Goal: Check status: Check status

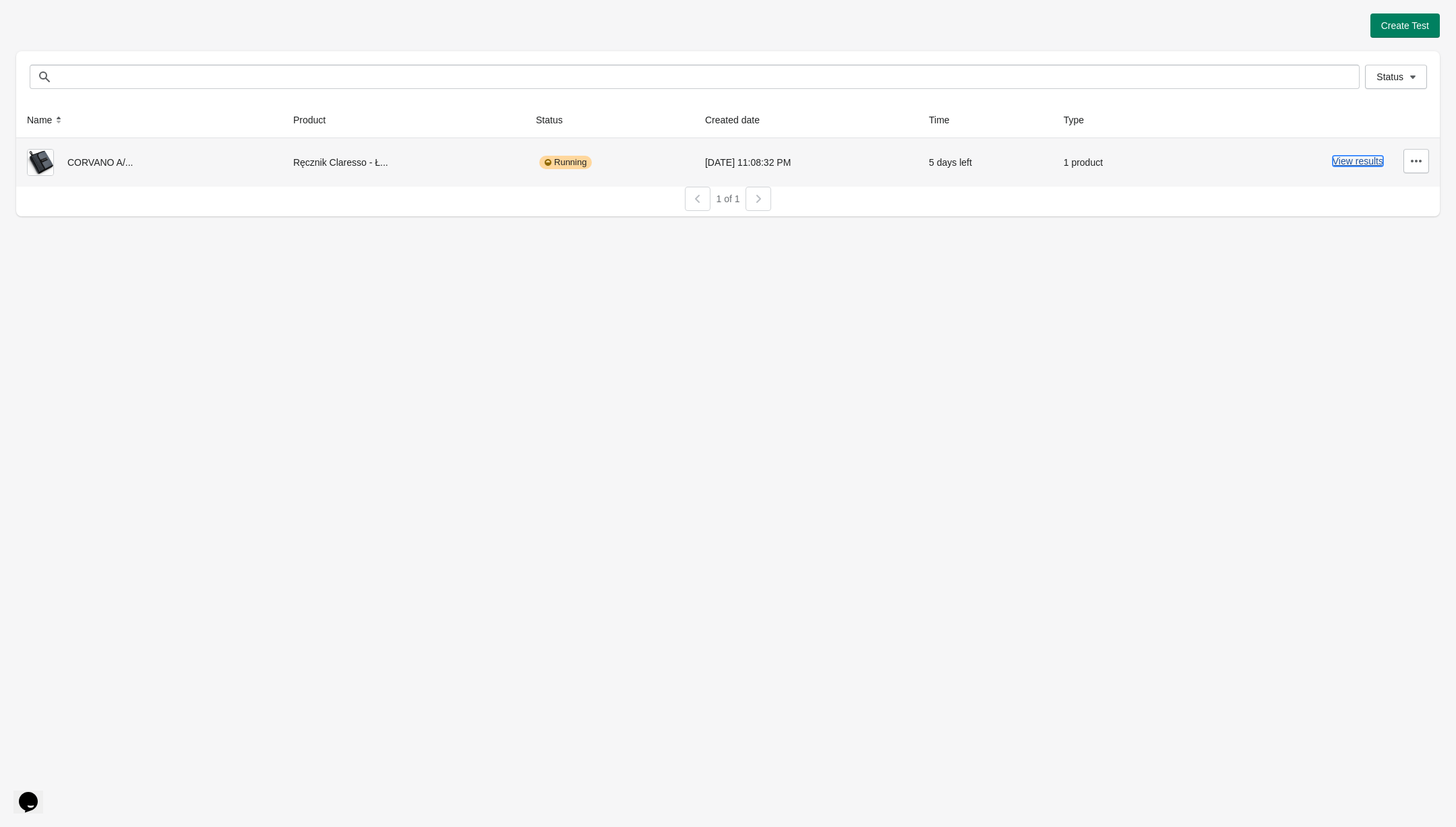
click at [1343, 161] on button "View results" at bounding box center [1358, 161] width 50 height 11
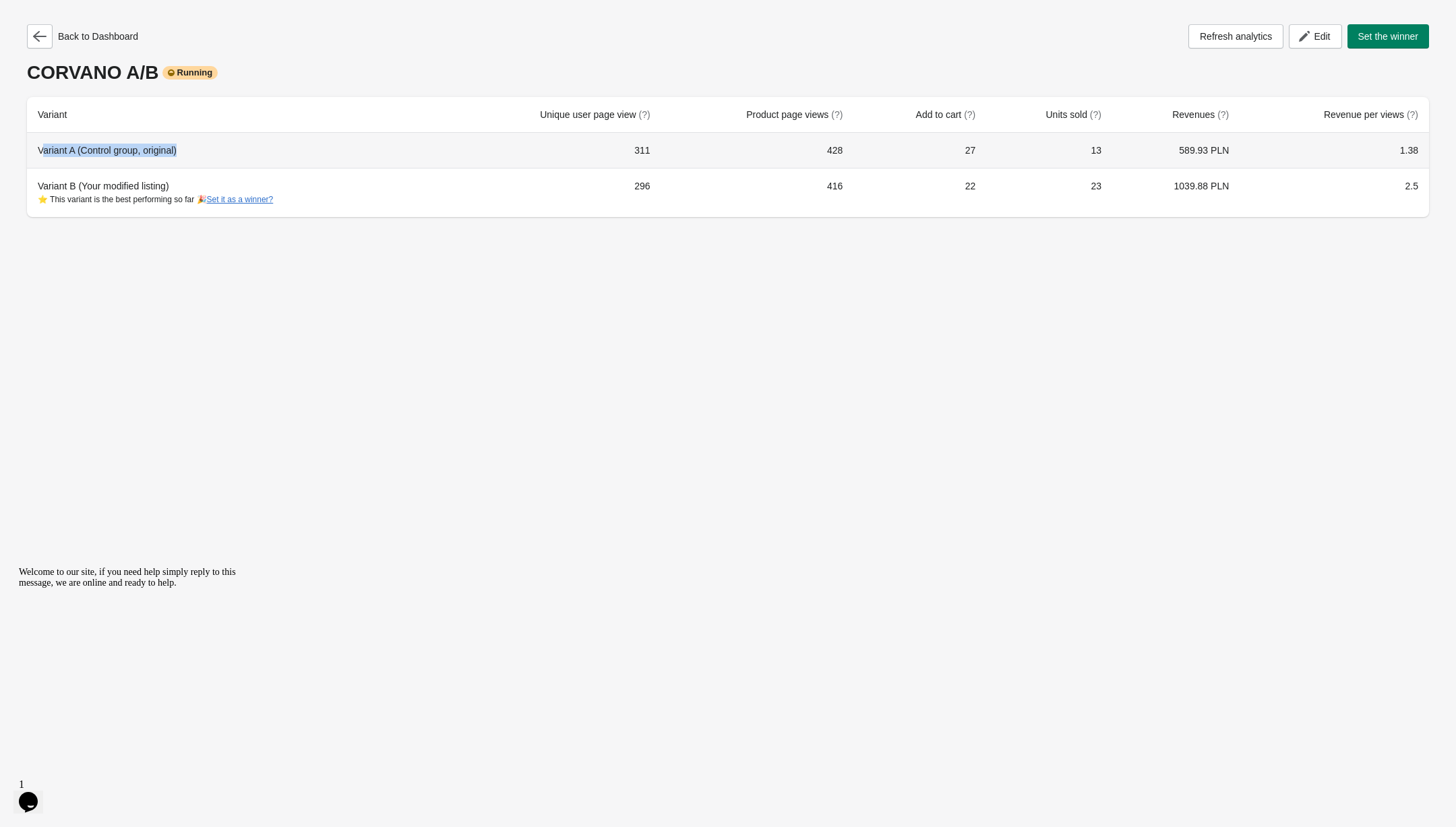
drag, startPoint x: 45, startPoint y: 148, endPoint x: 286, endPoint y: 149, distance: 241.0
click at [286, 149] on div "Variant A (Control group, original)" at bounding box center [237, 150] width 397 height 14
click at [285, 148] on div "Variant A (Control group, original)" at bounding box center [237, 150] width 397 height 14
drag, startPoint x: 740, startPoint y: 110, endPoint x: 874, endPoint y: 148, distance: 139.3
click at [874, 148] on table "Variant Unique user page view (?) Product page views (?) Add to cart (?) Units …" at bounding box center [728, 156] width 1402 height 120
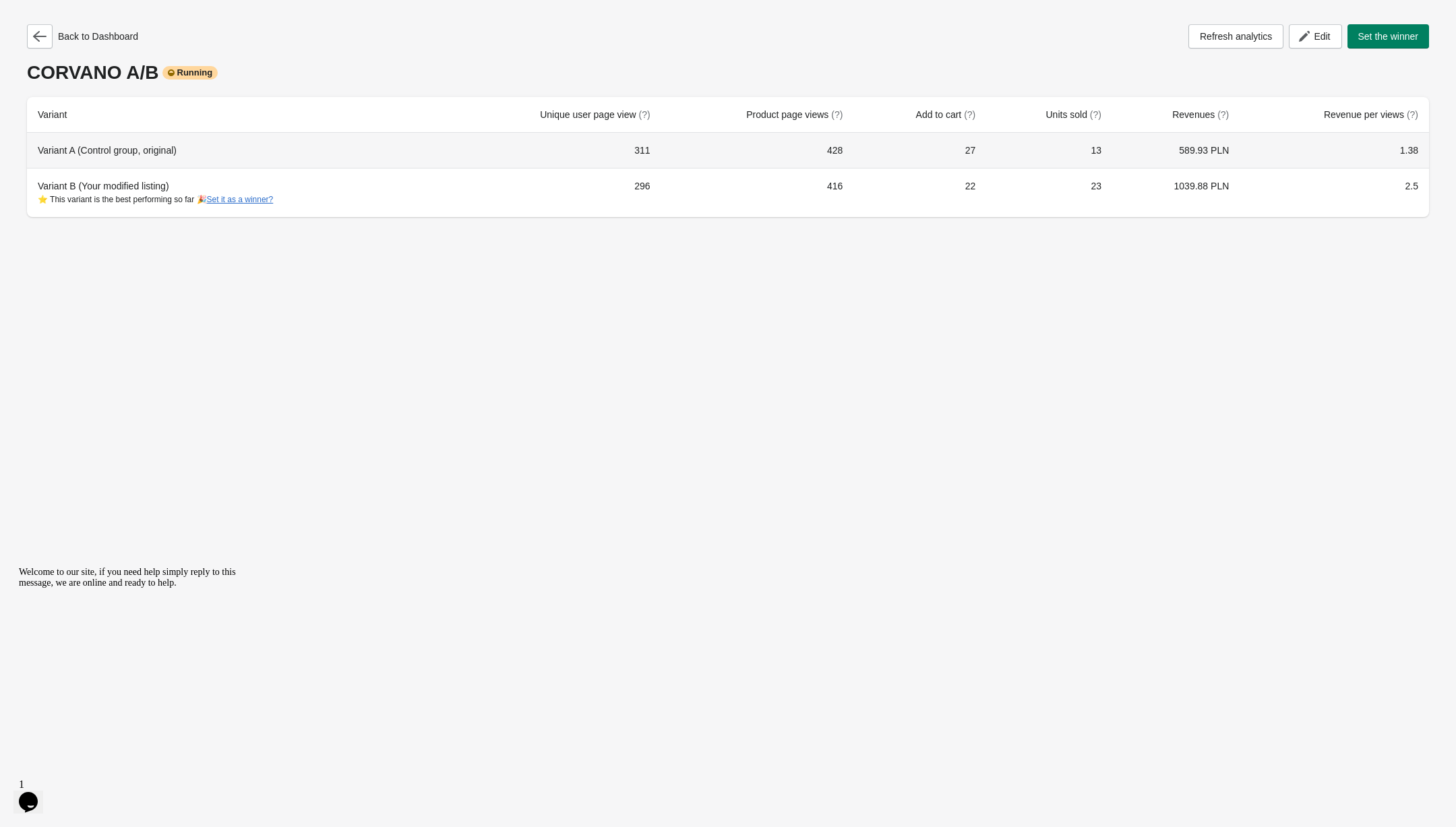
click at [876, 156] on td "27" at bounding box center [920, 150] width 133 height 35
drag, startPoint x: 805, startPoint y: 155, endPoint x: 893, endPoint y: 155, distance: 88.0
click at [893, 155] on tr "Variant A (Control group, original) 311 428 27 13 589.93 PLN 1.38" at bounding box center [728, 150] width 1402 height 35
drag, startPoint x: 1089, startPoint y: 144, endPoint x: 1120, endPoint y: 145, distance: 31.0
click at [1120, 145] on tr "Variant A (Control group, original) 311 428 27 13 589.93 PLN 1.38" at bounding box center [728, 150] width 1402 height 35
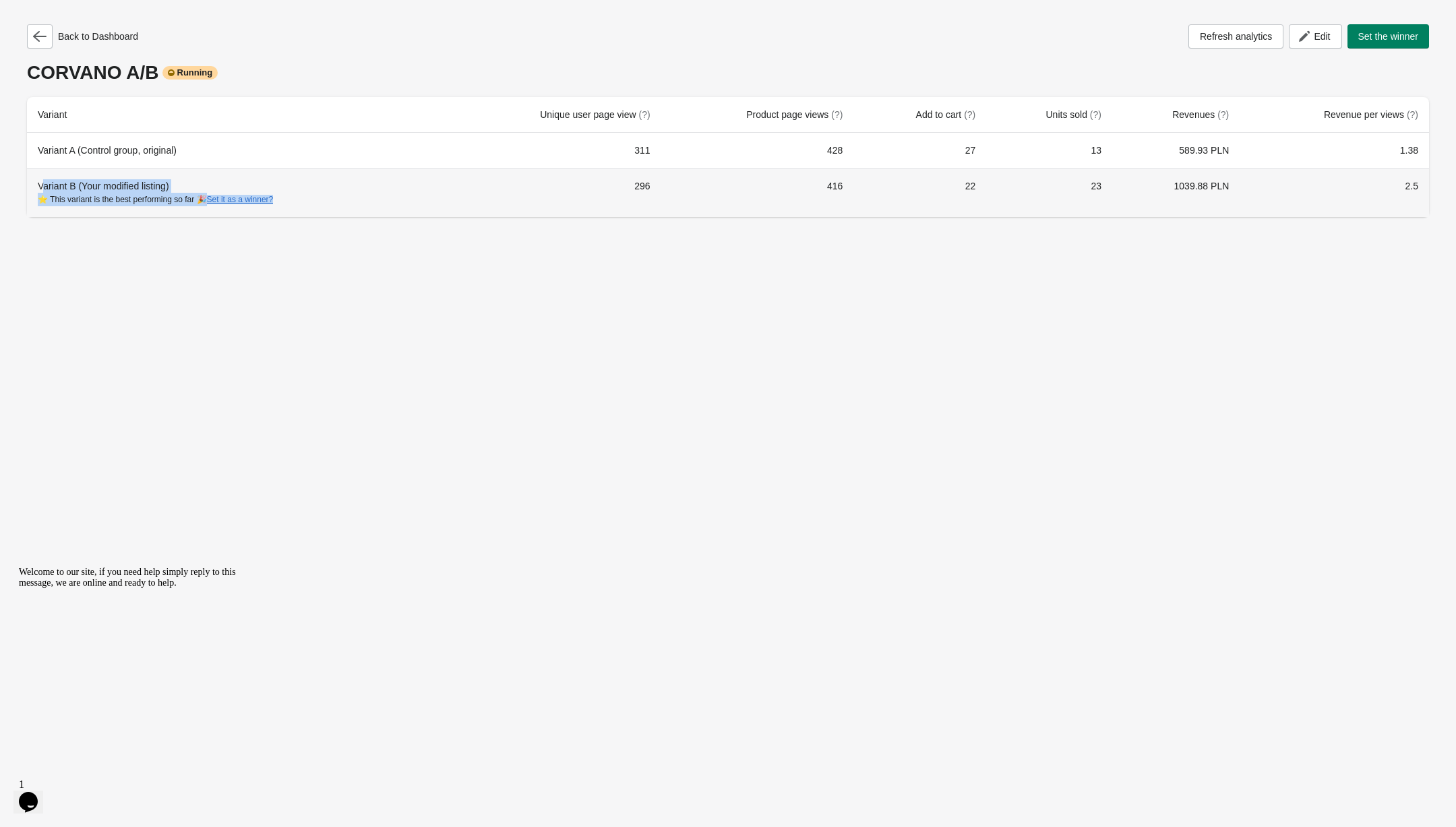
drag, startPoint x: 42, startPoint y: 183, endPoint x: 433, endPoint y: 214, distance: 392.2
click at [433, 214] on th "Variant B (Your modified listing) ⭐ This variant is the best performing so far …" at bounding box center [237, 192] width 419 height 49
drag, startPoint x: 831, startPoint y: 184, endPoint x: 862, endPoint y: 184, distance: 31.0
click at [862, 184] on tr "Variant B (Your modified listing) ⭐ This variant is the best performing so far …" at bounding box center [728, 192] width 1402 height 49
drag, startPoint x: 1082, startPoint y: 184, endPoint x: 1119, endPoint y: 186, distance: 37.1
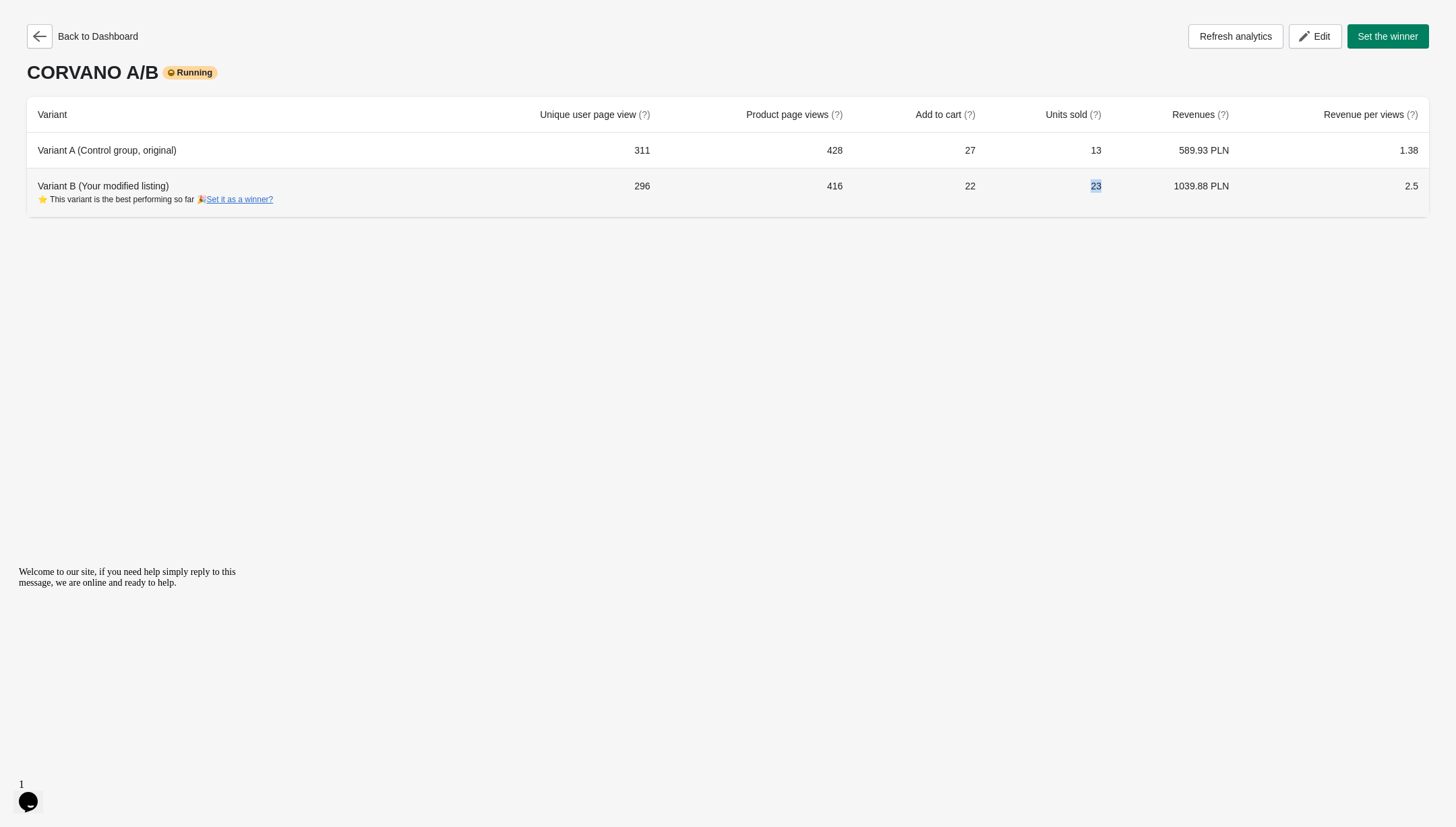
click at [1112, 186] on td "23" at bounding box center [1049, 192] width 126 height 49
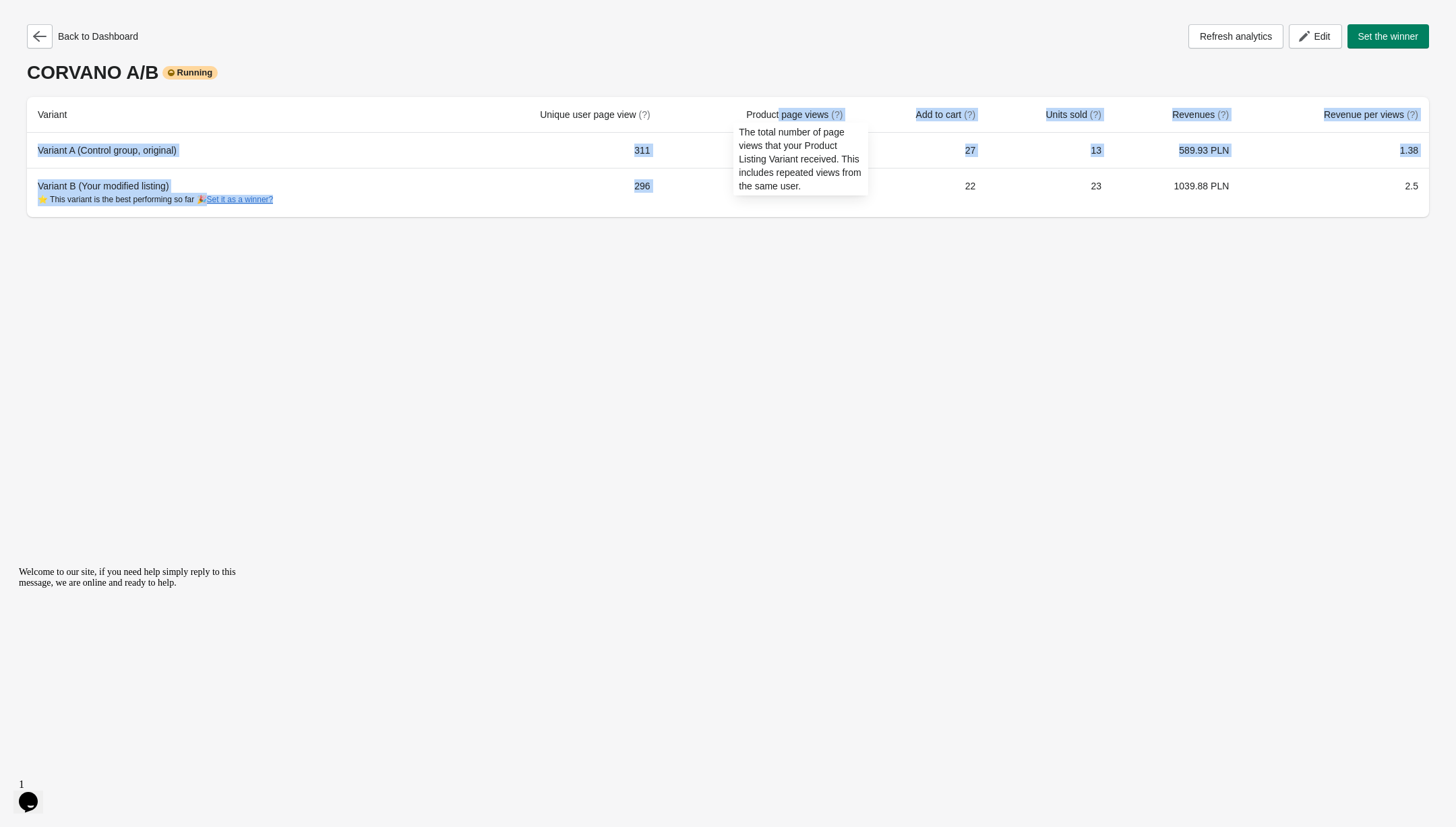
drag, startPoint x: 862, startPoint y: 186, endPoint x: 786, endPoint y: 116, distance: 103.3
click at [786, 115] on table "Variant Unique user page view (?) Product page views (?) Add to cart (?) Units …" at bounding box center [728, 156] width 1402 height 120
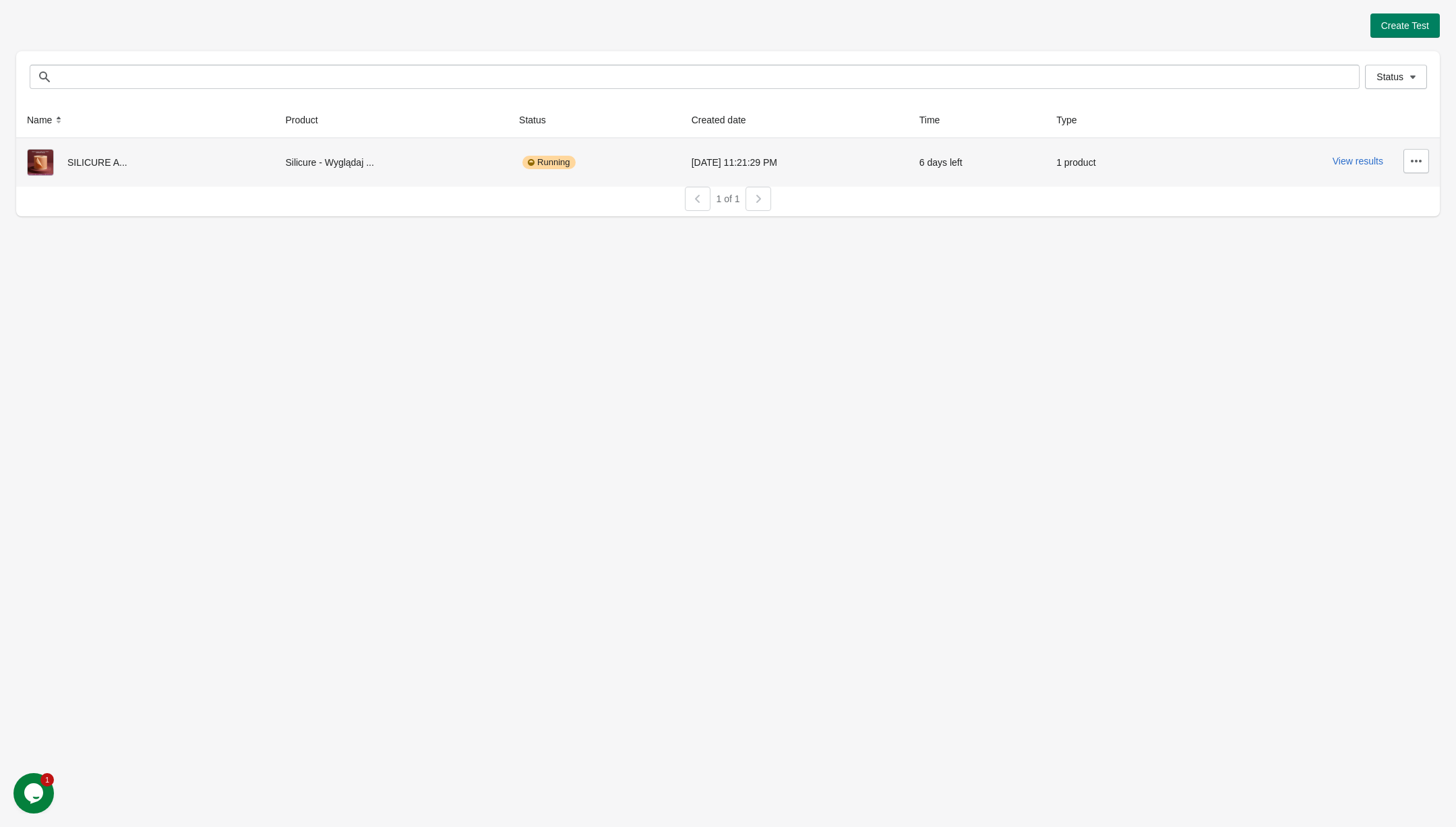
click at [153, 162] on div "SILICURE A..." at bounding box center [146, 163] width 237 height 27
click at [93, 159] on div "SILICURE A..." at bounding box center [146, 163] width 237 height 27
click at [1362, 162] on button "View results" at bounding box center [1358, 161] width 50 height 11
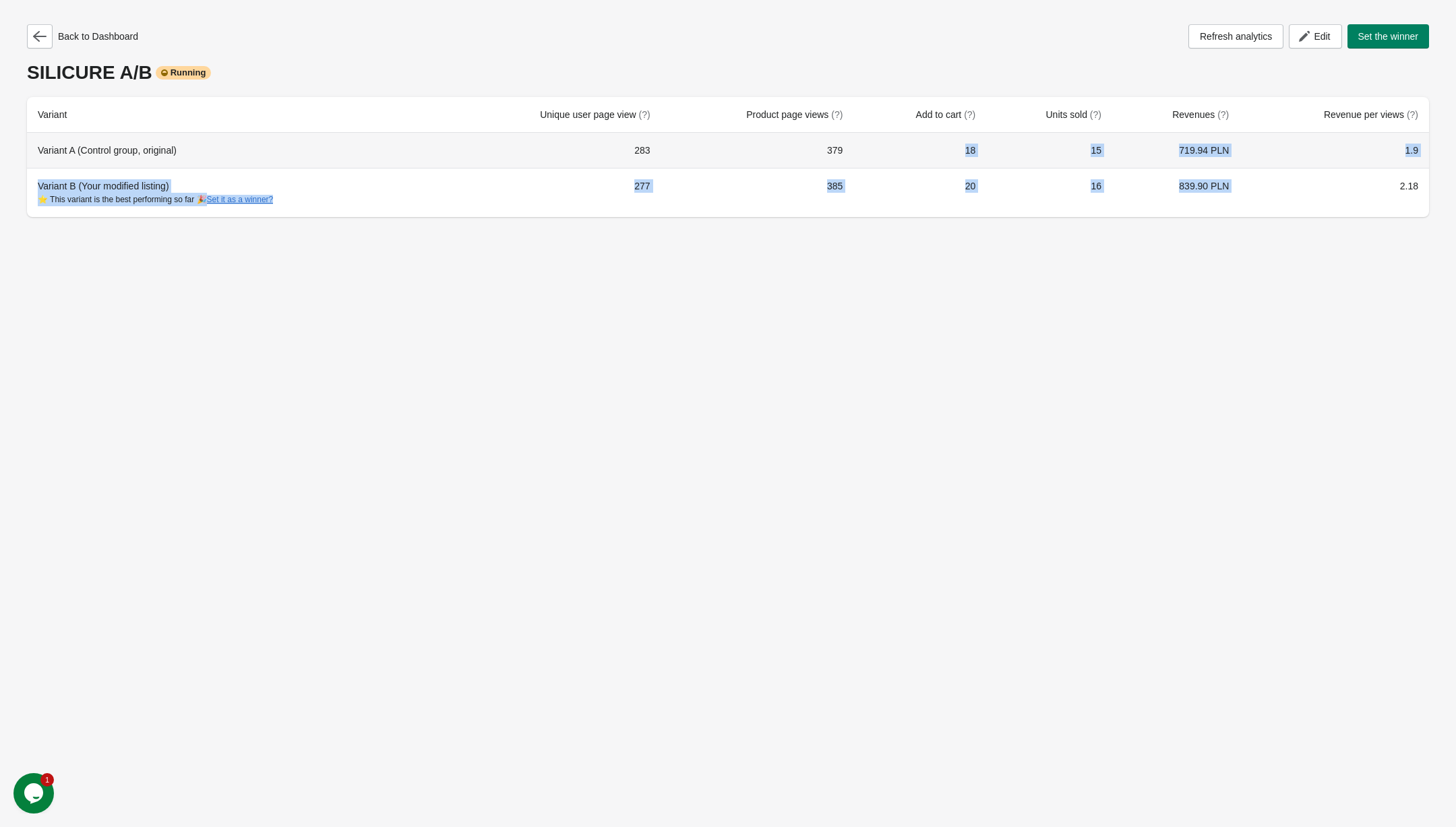
drag, startPoint x: 1246, startPoint y: 176, endPoint x: 970, endPoint y: 156, distance: 276.7
click at [970, 156] on tbody "Variant A (Control group, original) 283 379 18 15 719.94 PLN 1.9 Variant B (You…" at bounding box center [728, 174] width 1402 height 84
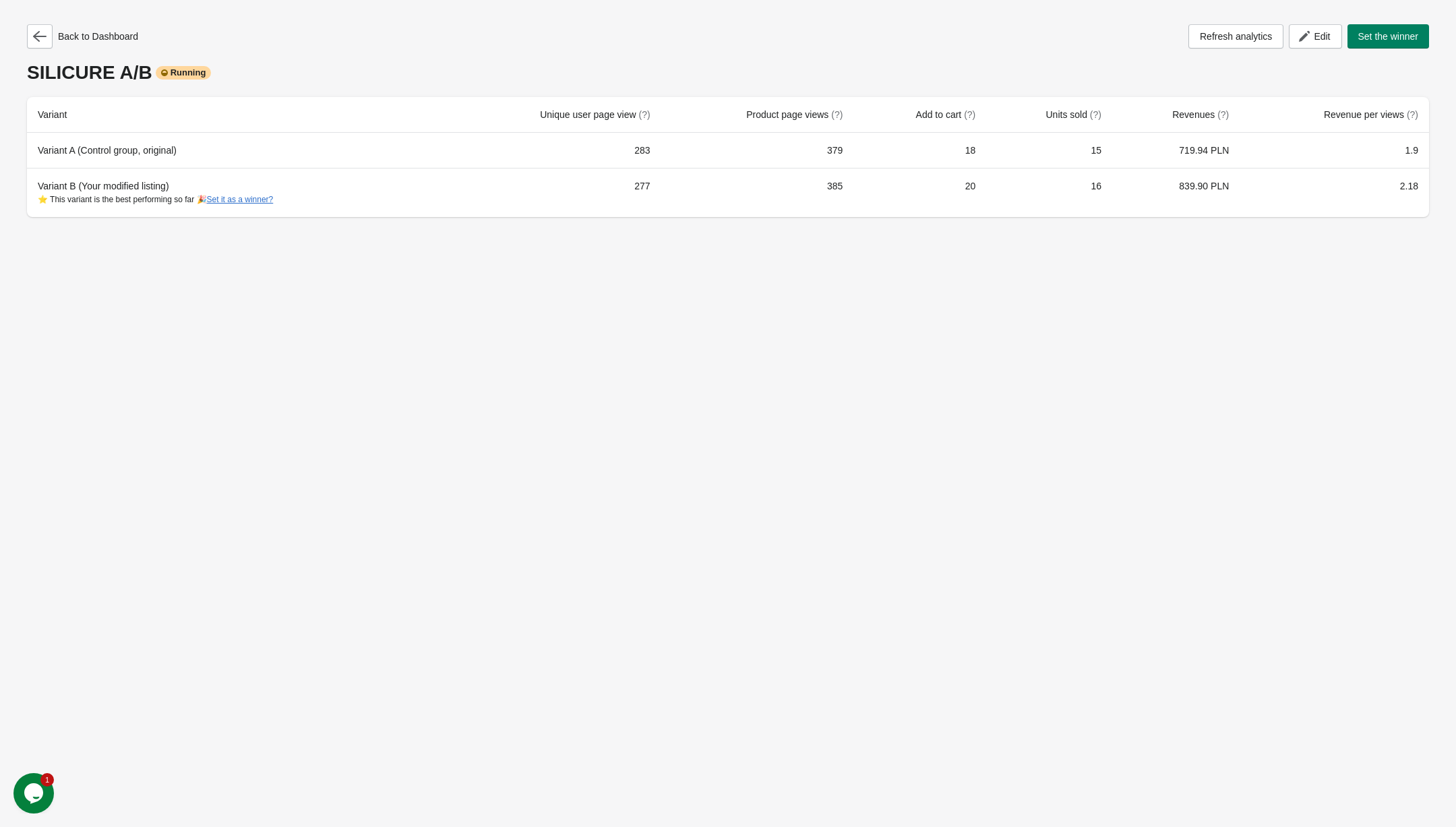
click at [1061, 273] on div "Back to Dashboard Refresh analytics Edit Set the winner SILICURE A/B Running Va…" at bounding box center [728, 413] width 1456 height 827
